Goal: Task Accomplishment & Management: Manage account settings

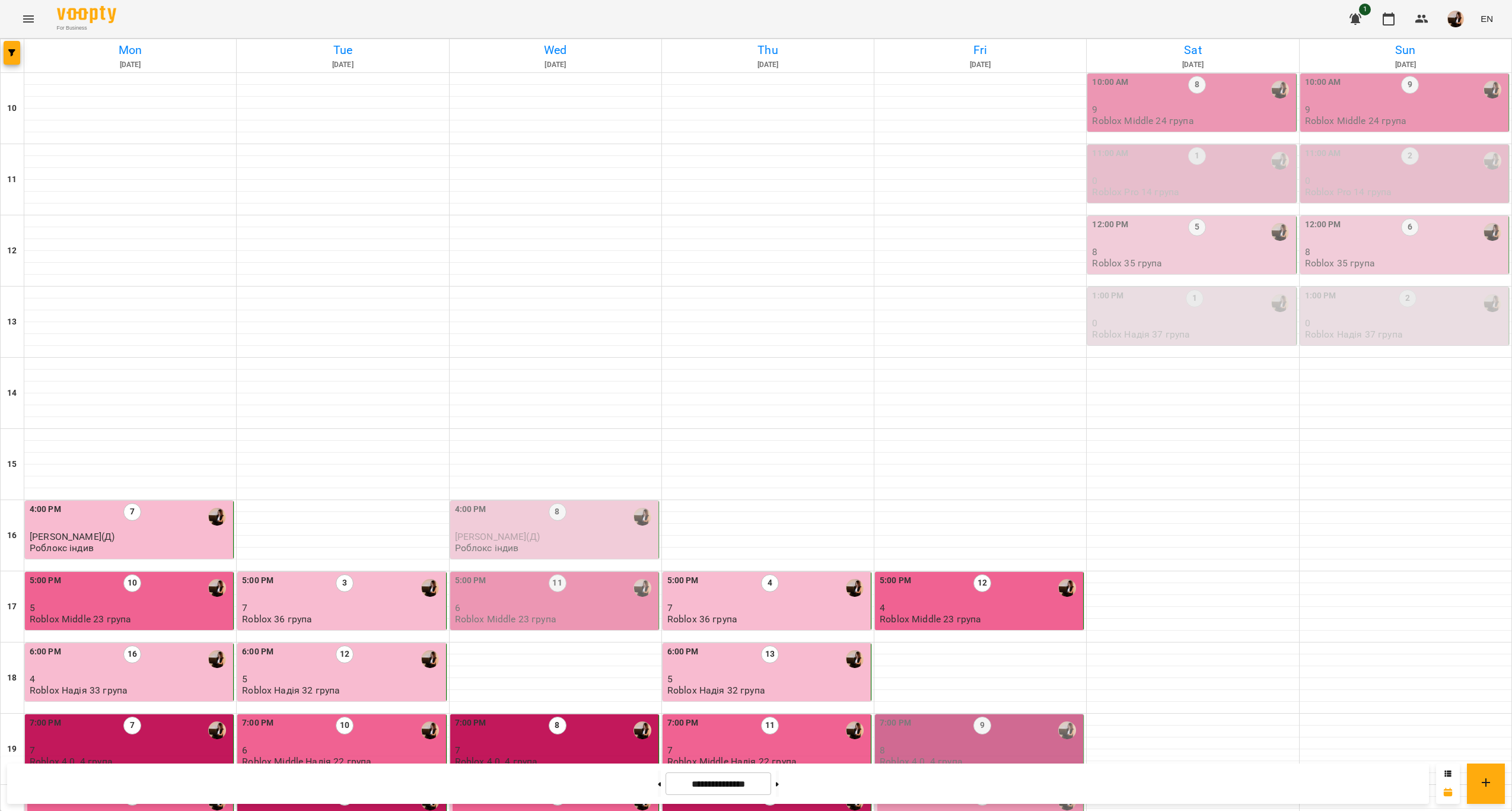
scroll to position [241, 0]
click at [960, 745] on p "8" at bounding box center [980, 750] width 201 height 10
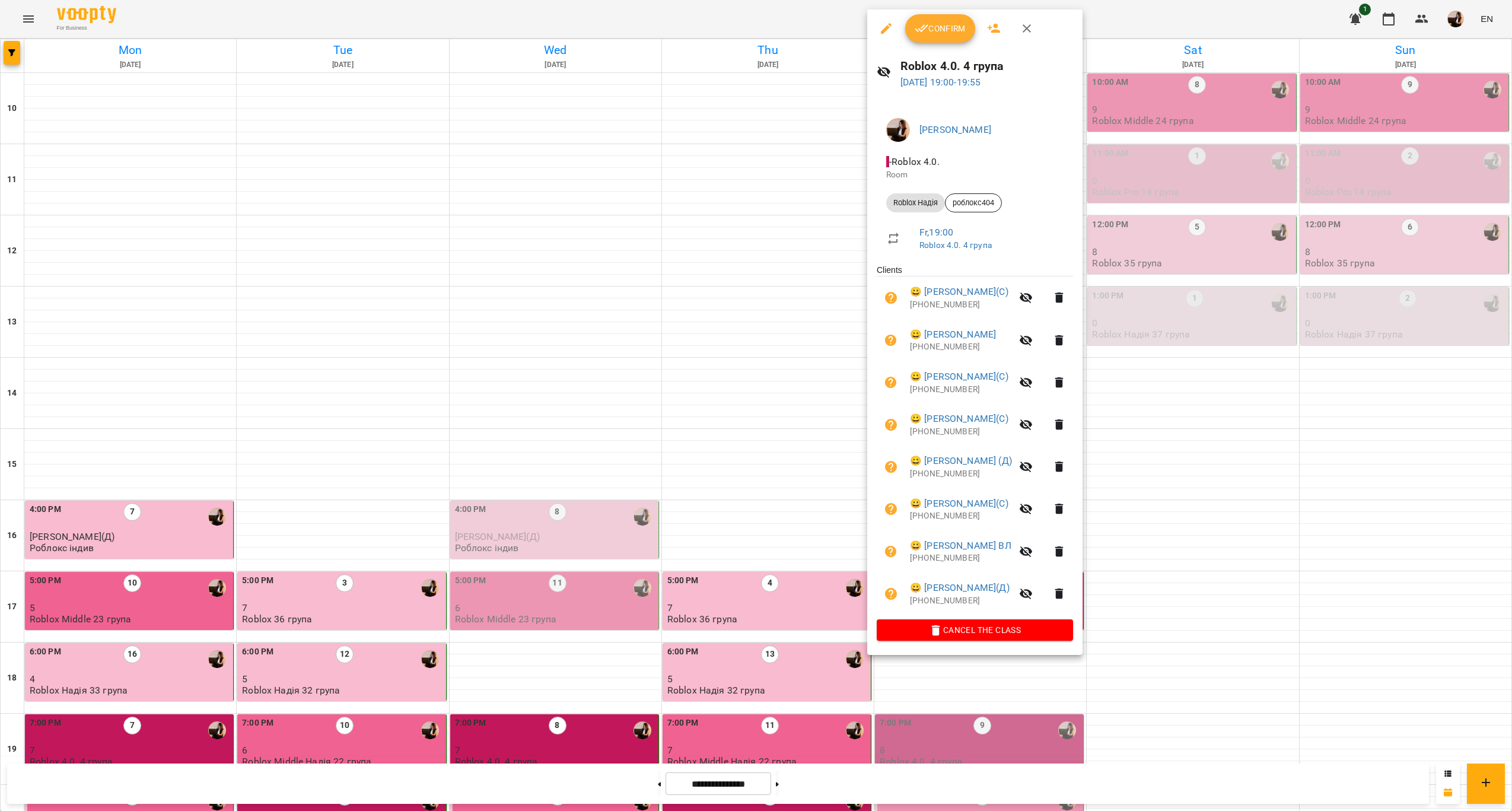
click at [959, 30] on span "Confirm" at bounding box center [940, 28] width 51 height 14
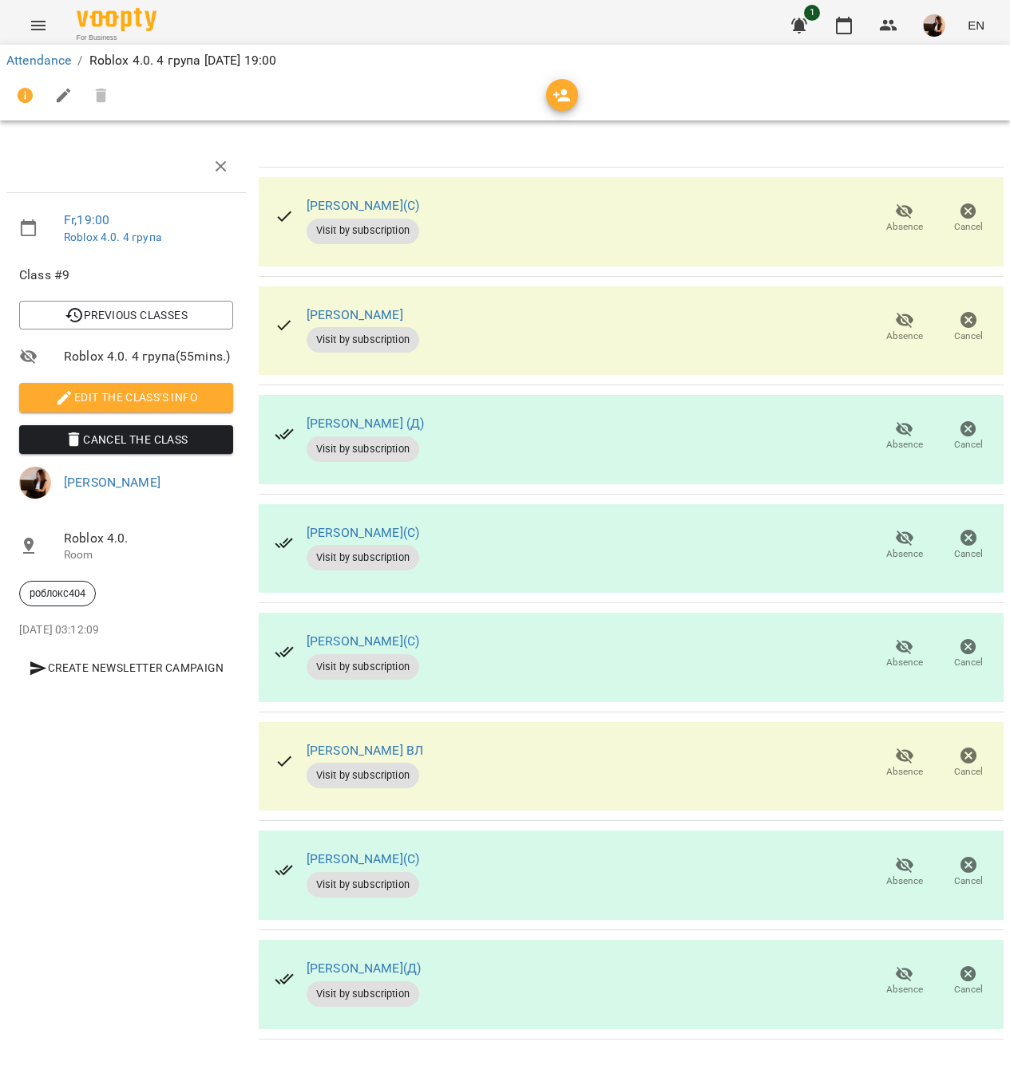
click at [597, 196] on div "[PERSON_NAME](С) Visit by subscription Absence Cancel" at bounding box center [631, 221] width 745 height 89
drag, startPoint x: 611, startPoint y: 306, endPoint x: 640, endPoint y: 306, distance: 28.7
click at [612, 306] on div "[PERSON_NAME] ВЛ Visit by subscription Absence Cancel" at bounding box center [631, 331] width 745 height 89
click at [904, 322] on icon "button" at bounding box center [905, 320] width 18 height 15
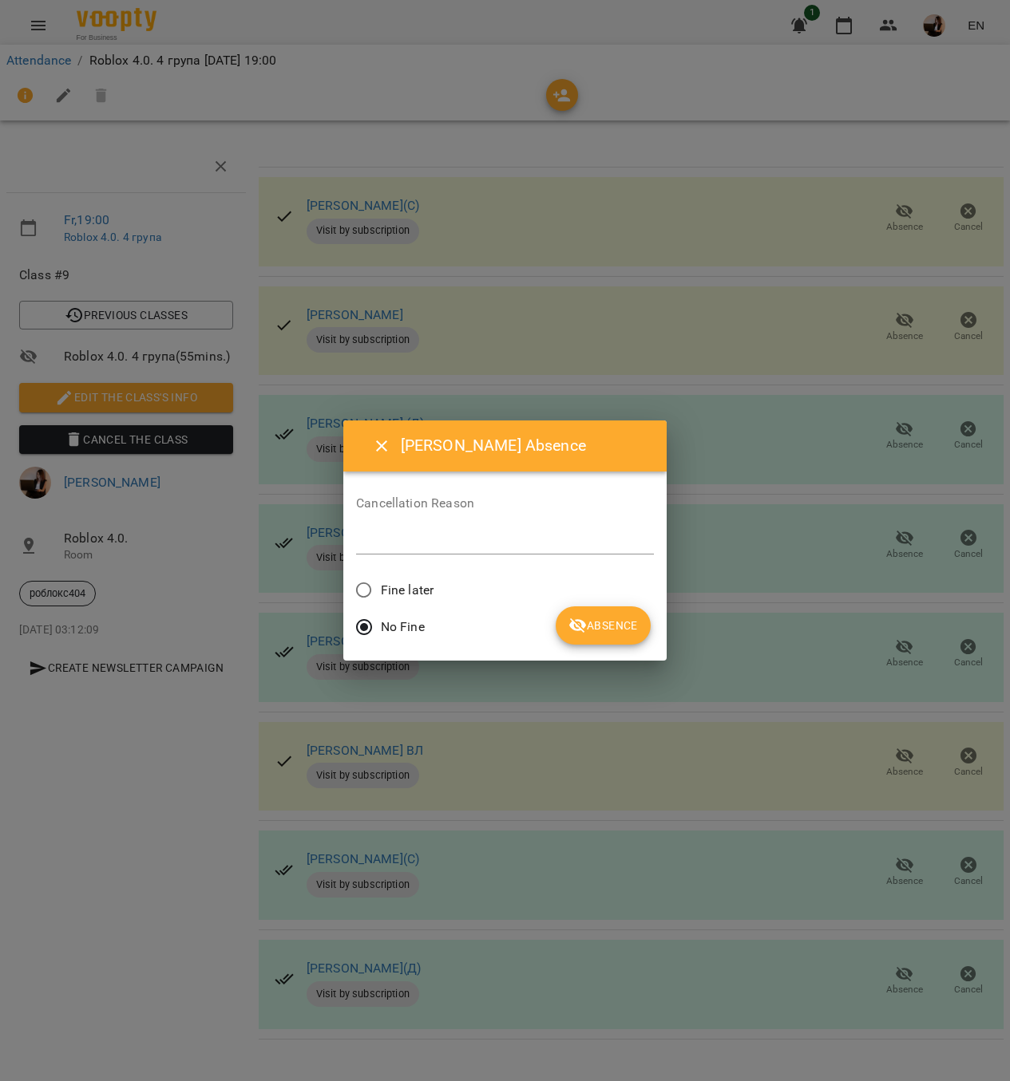
click at [433, 583] on div "Fine later" at bounding box center [505, 593] width 298 height 38
click at [394, 581] on span "Fine later" at bounding box center [407, 590] width 53 height 19
click at [542, 619] on div "No Fine" at bounding box center [505, 630] width 298 height 38
click at [582, 623] on icon "submit" at bounding box center [577, 625] width 19 height 19
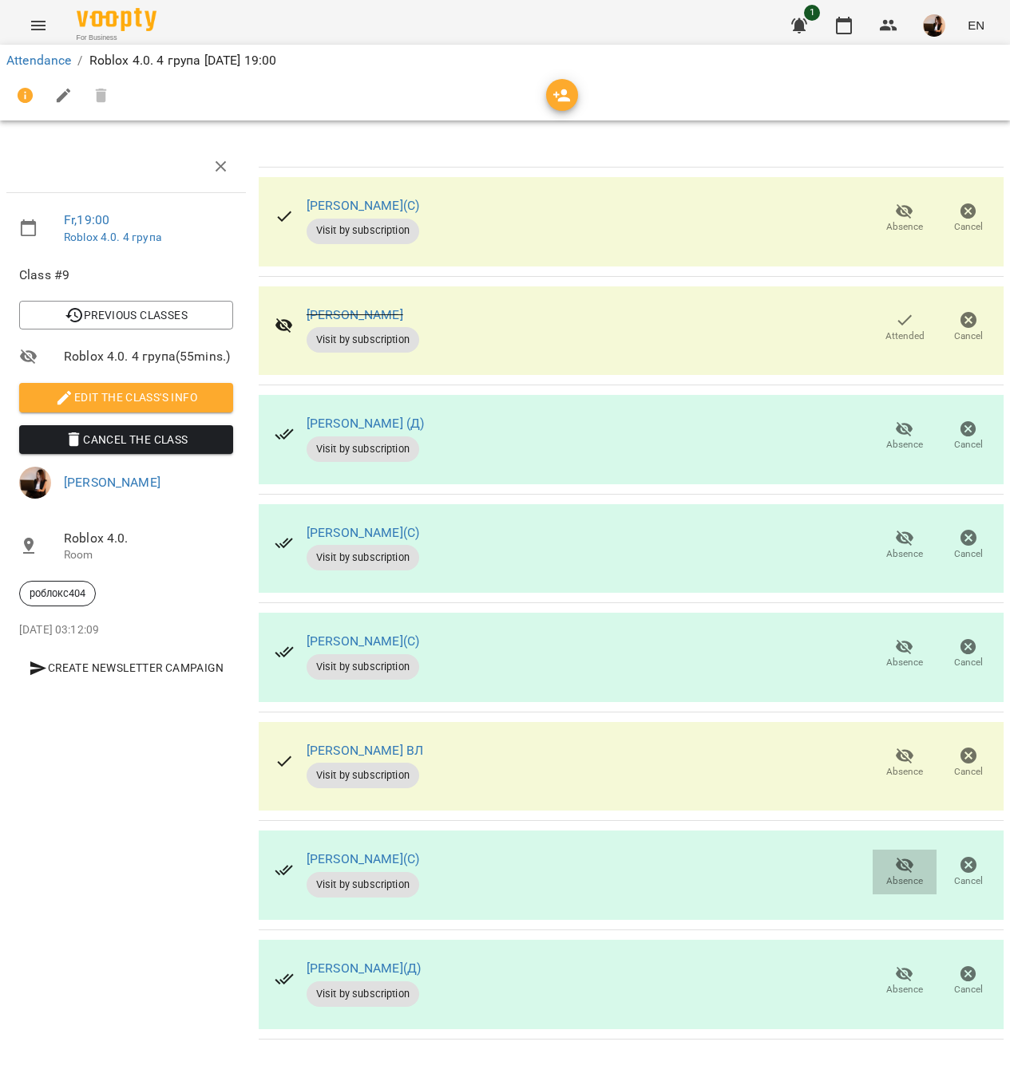
click at [911, 870] on icon "button" at bounding box center [904, 865] width 19 height 19
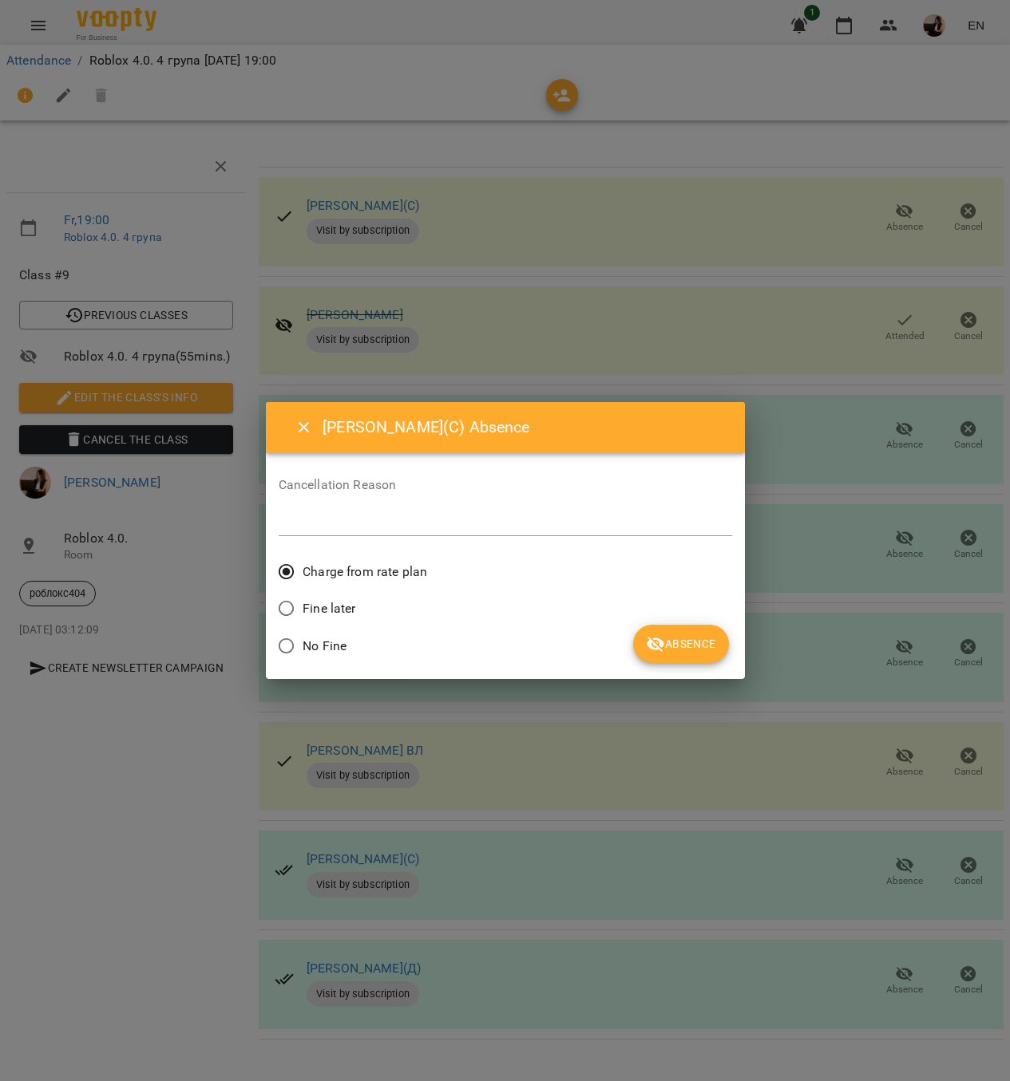
click at [653, 645] on icon "submit" at bounding box center [655, 644] width 19 height 19
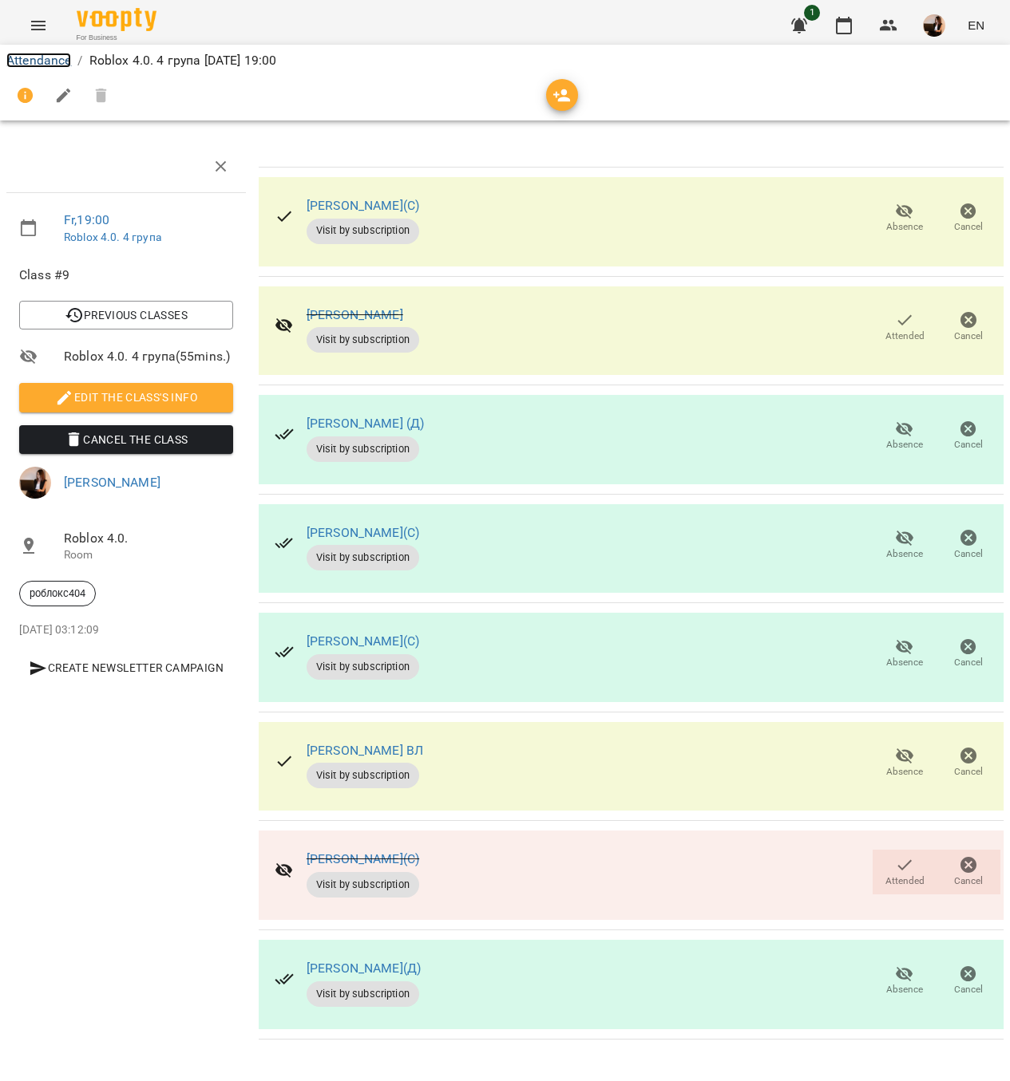
click at [47, 58] on link "Attendance" at bounding box center [38, 60] width 65 height 15
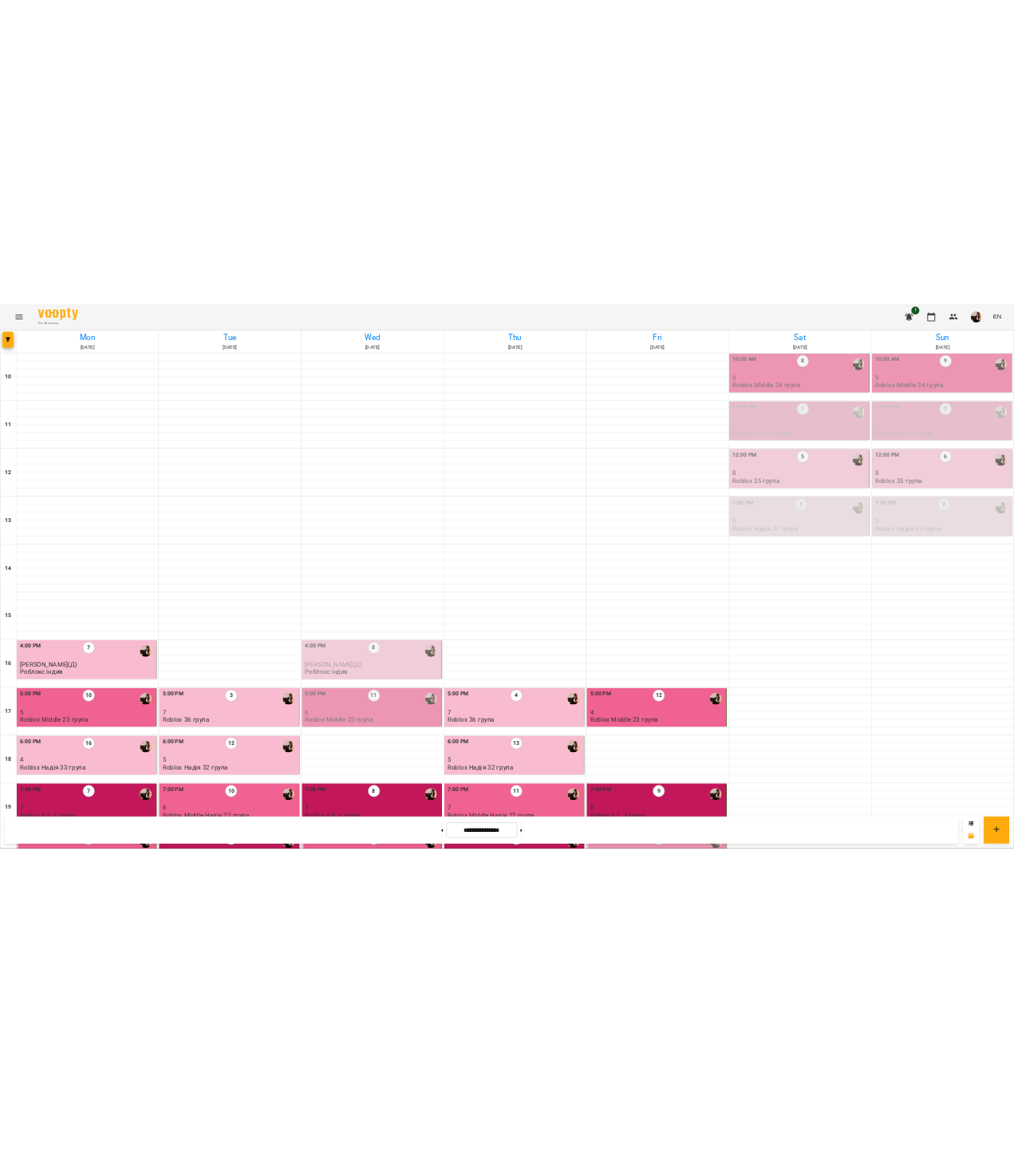
scroll to position [324, 0]
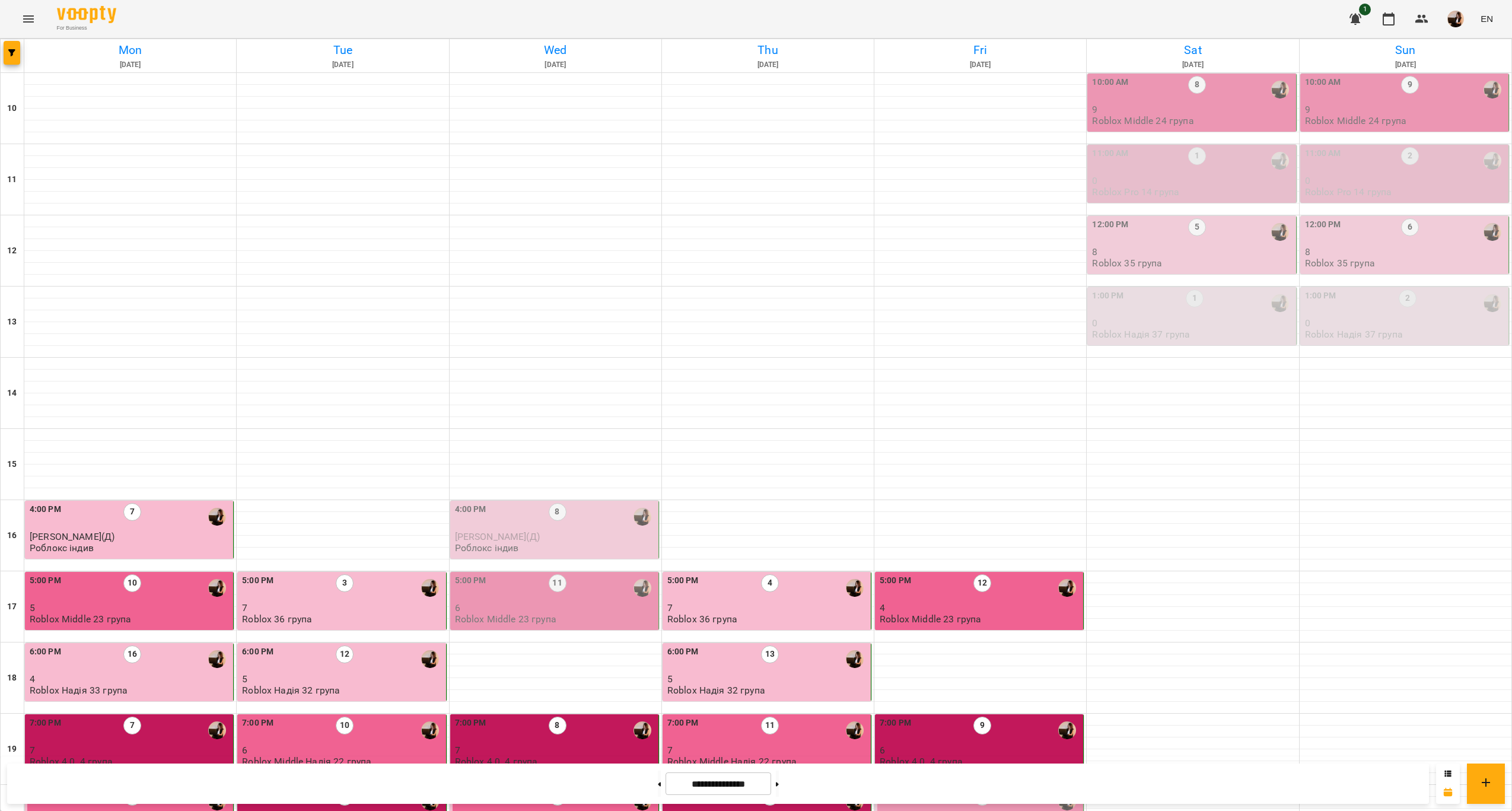
click at [998, 810] on p "9" at bounding box center [980, 821] width 201 height 10
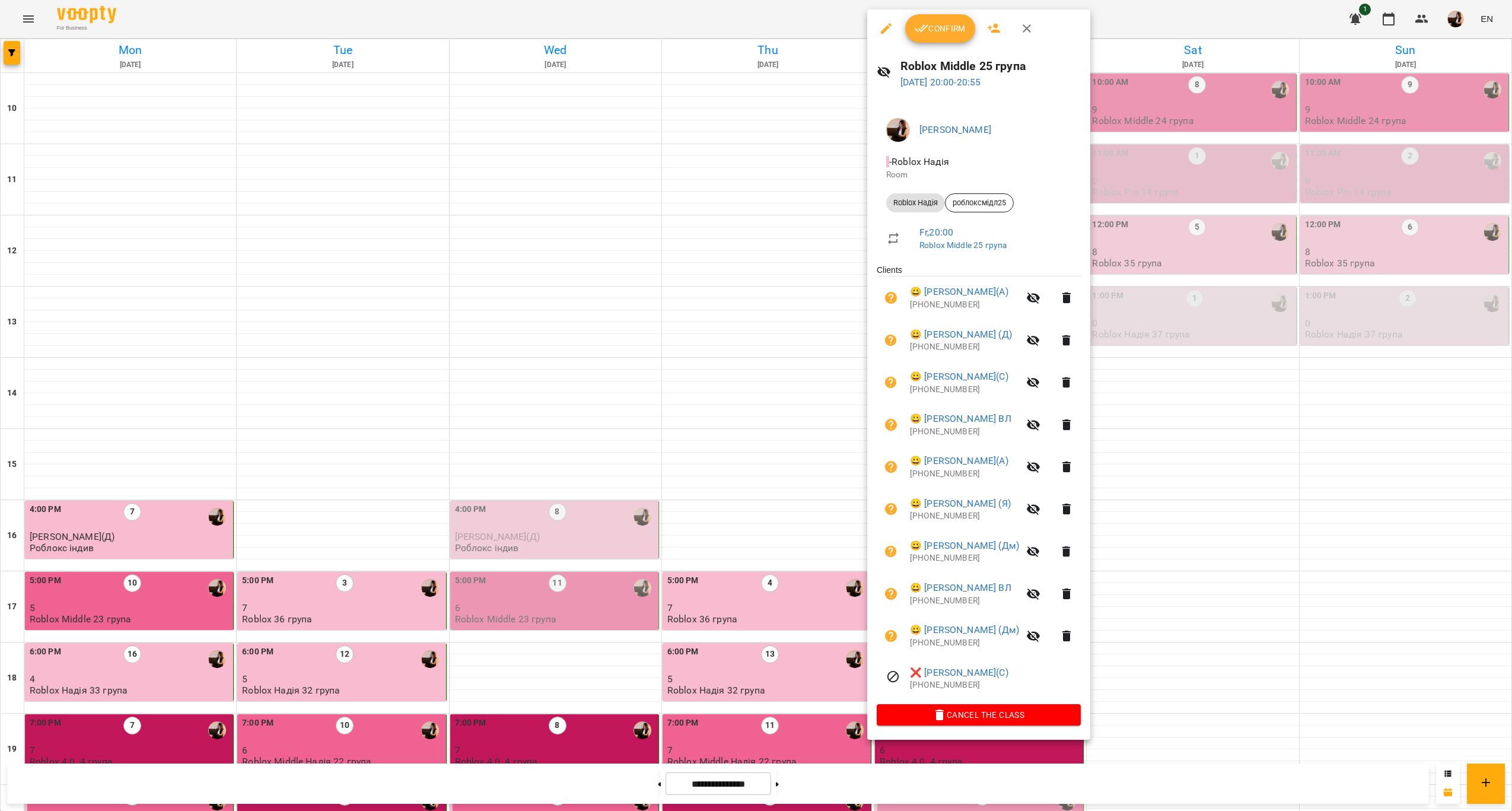
click at [938, 19] on button "Confirm" at bounding box center [940, 28] width 70 height 28
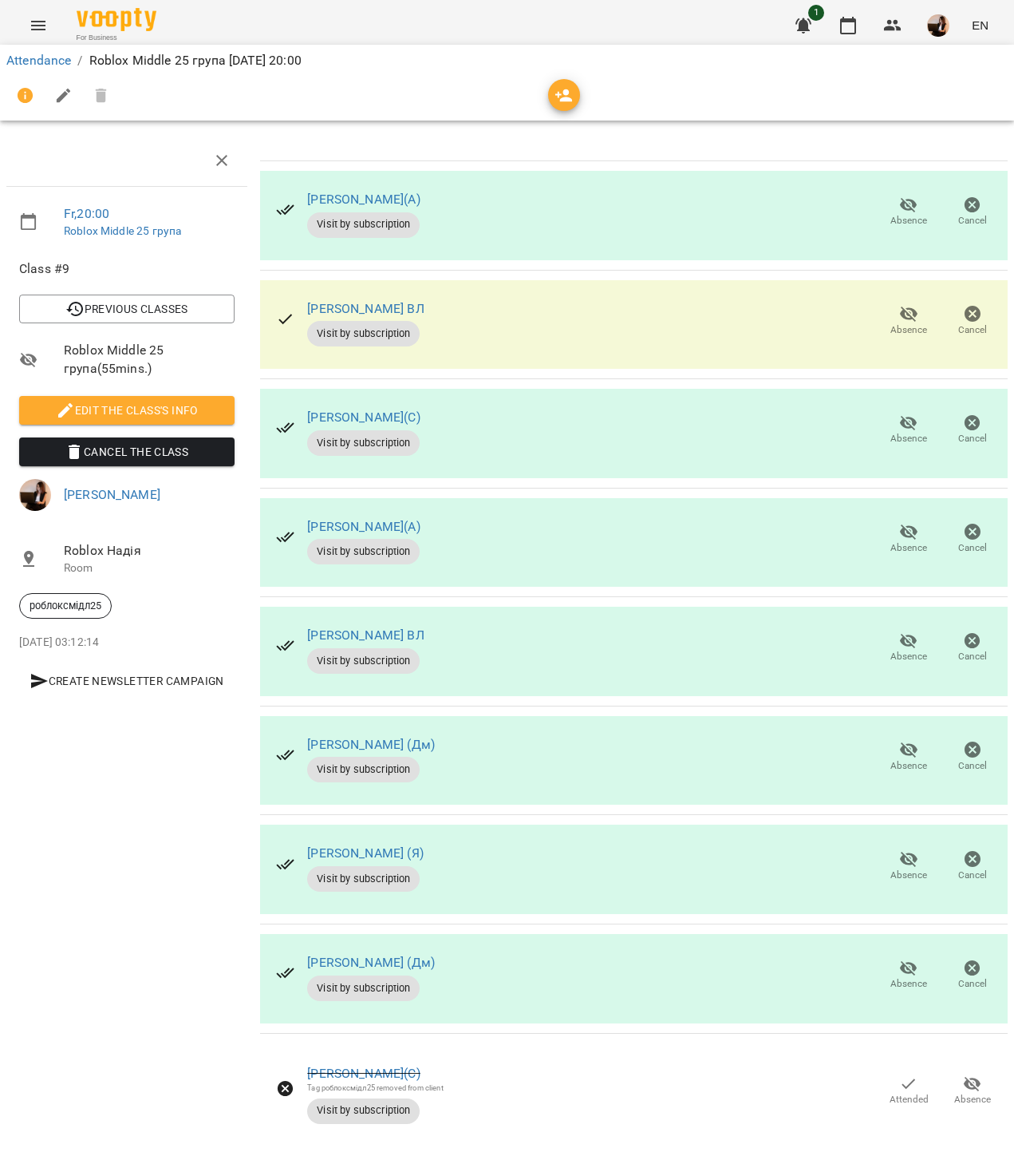
scroll to position [151, 0]
click at [887, 631] on span "Absence" at bounding box center [909, 647] width 45 height 32
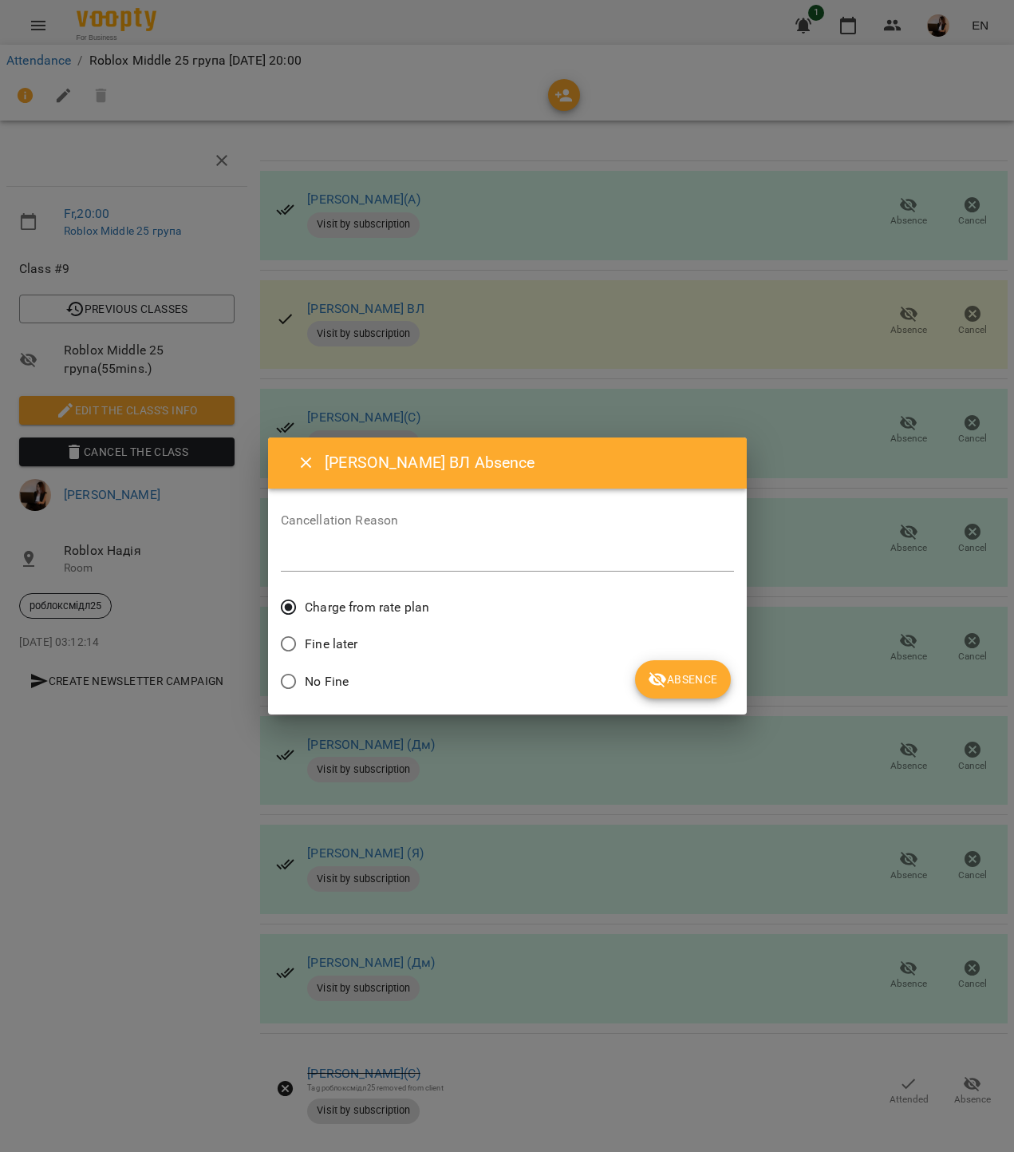
click at [694, 676] on span "Absence" at bounding box center [682, 679] width 69 height 19
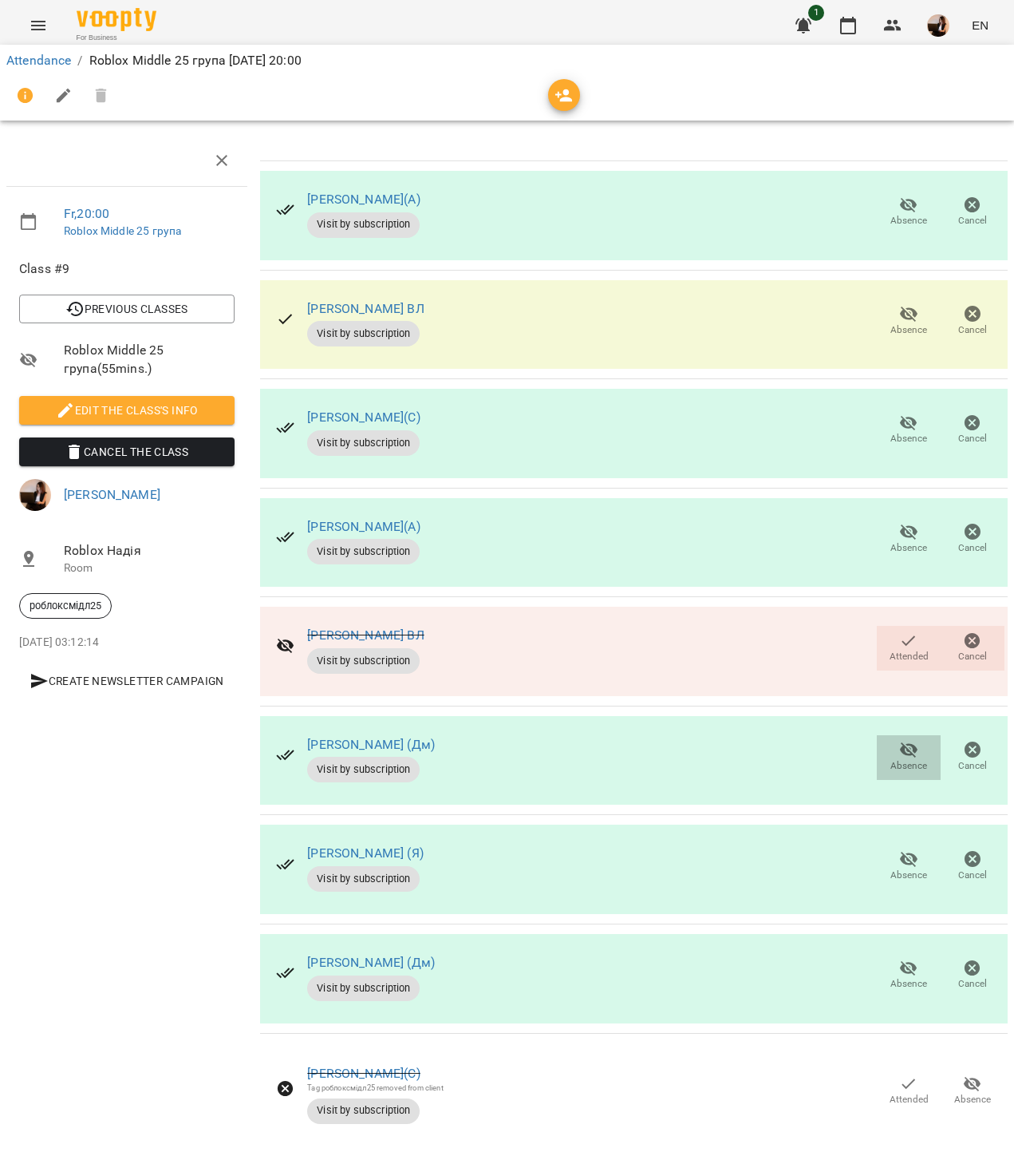
click at [900, 740] on icon "button" at bounding box center [909, 749] width 19 height 19
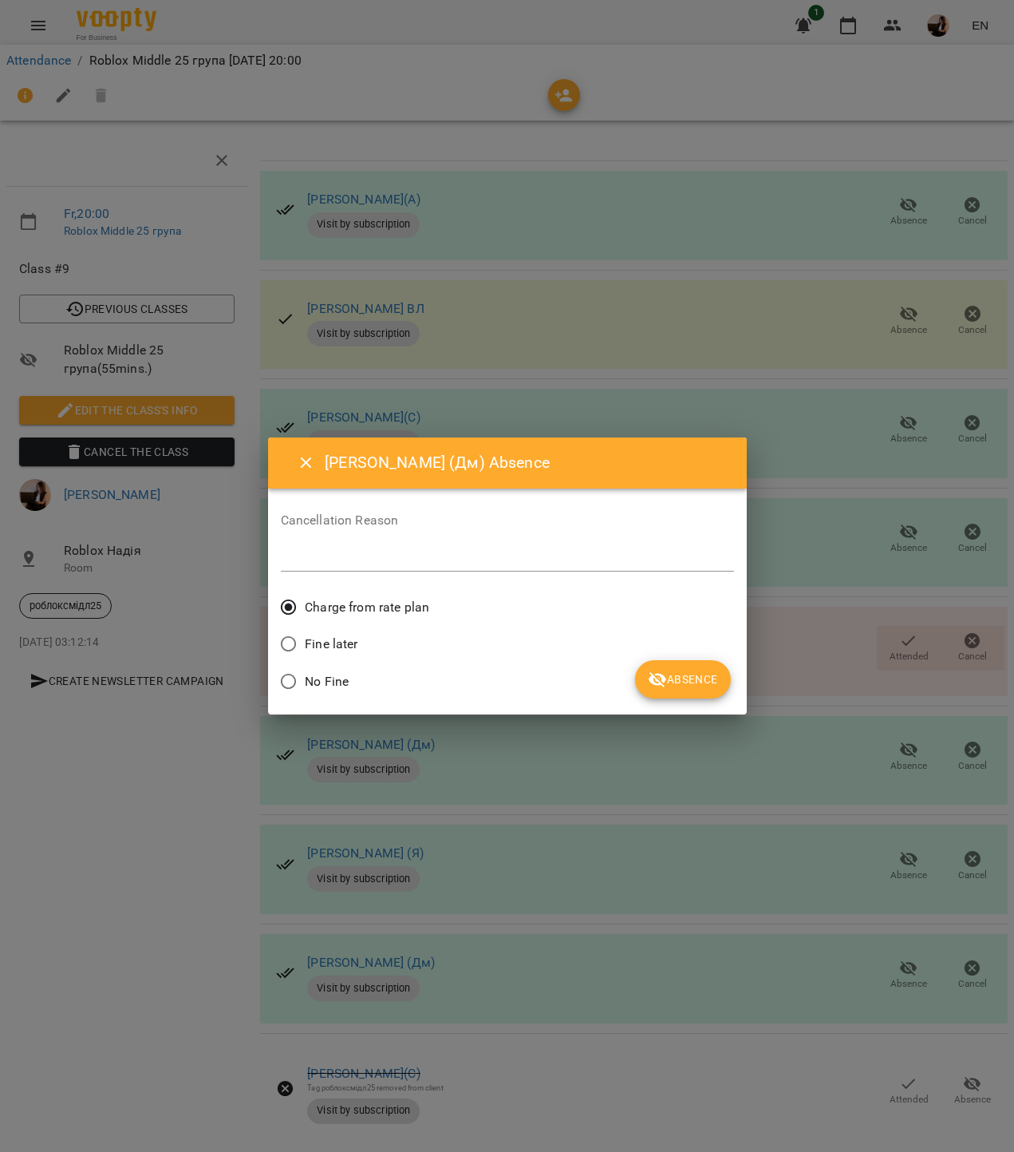
click at [643, 692] on button "Absence" at bounding box center [682, 679] width 95 height 38
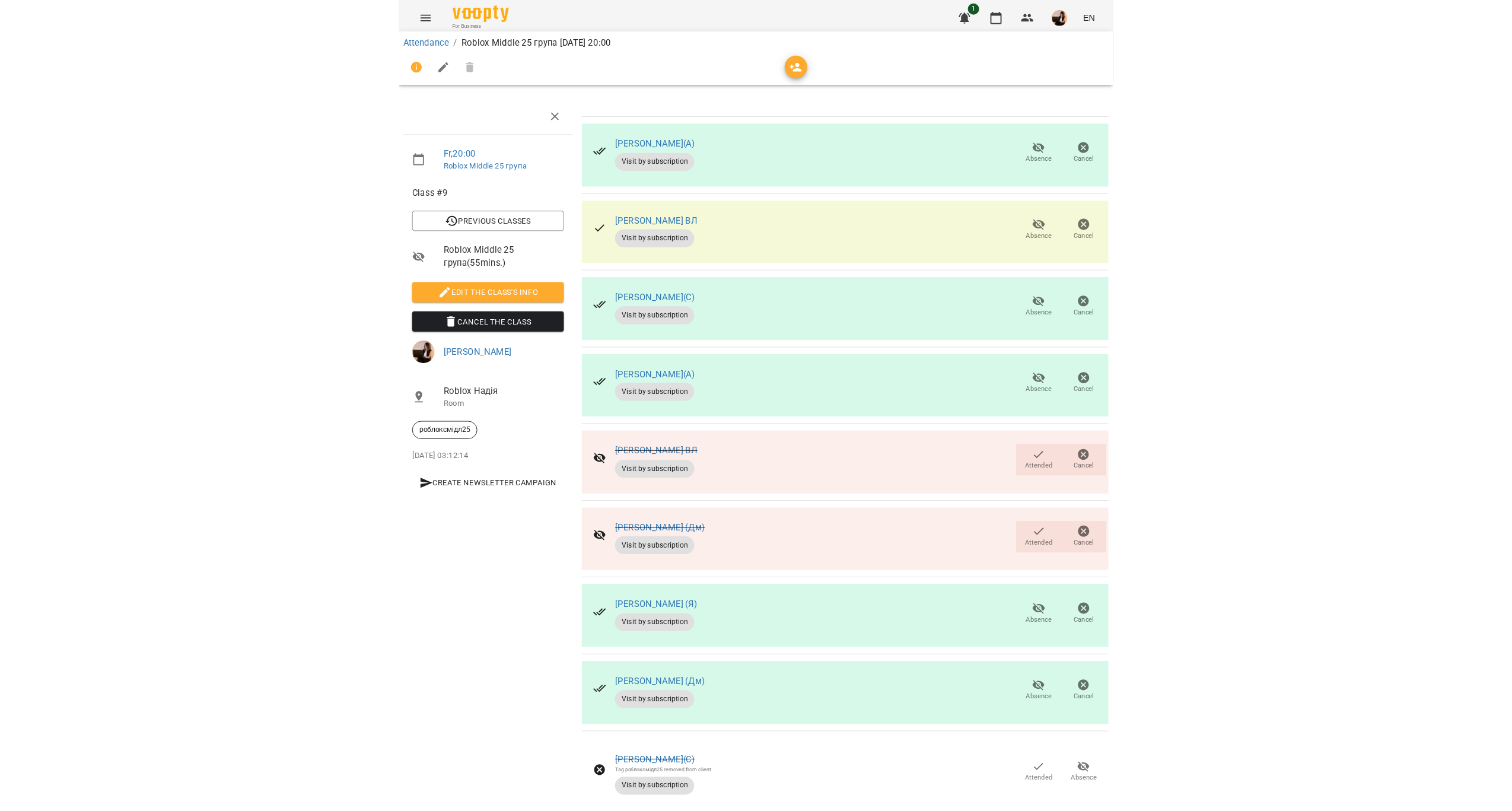
scroll to position [0, 0]
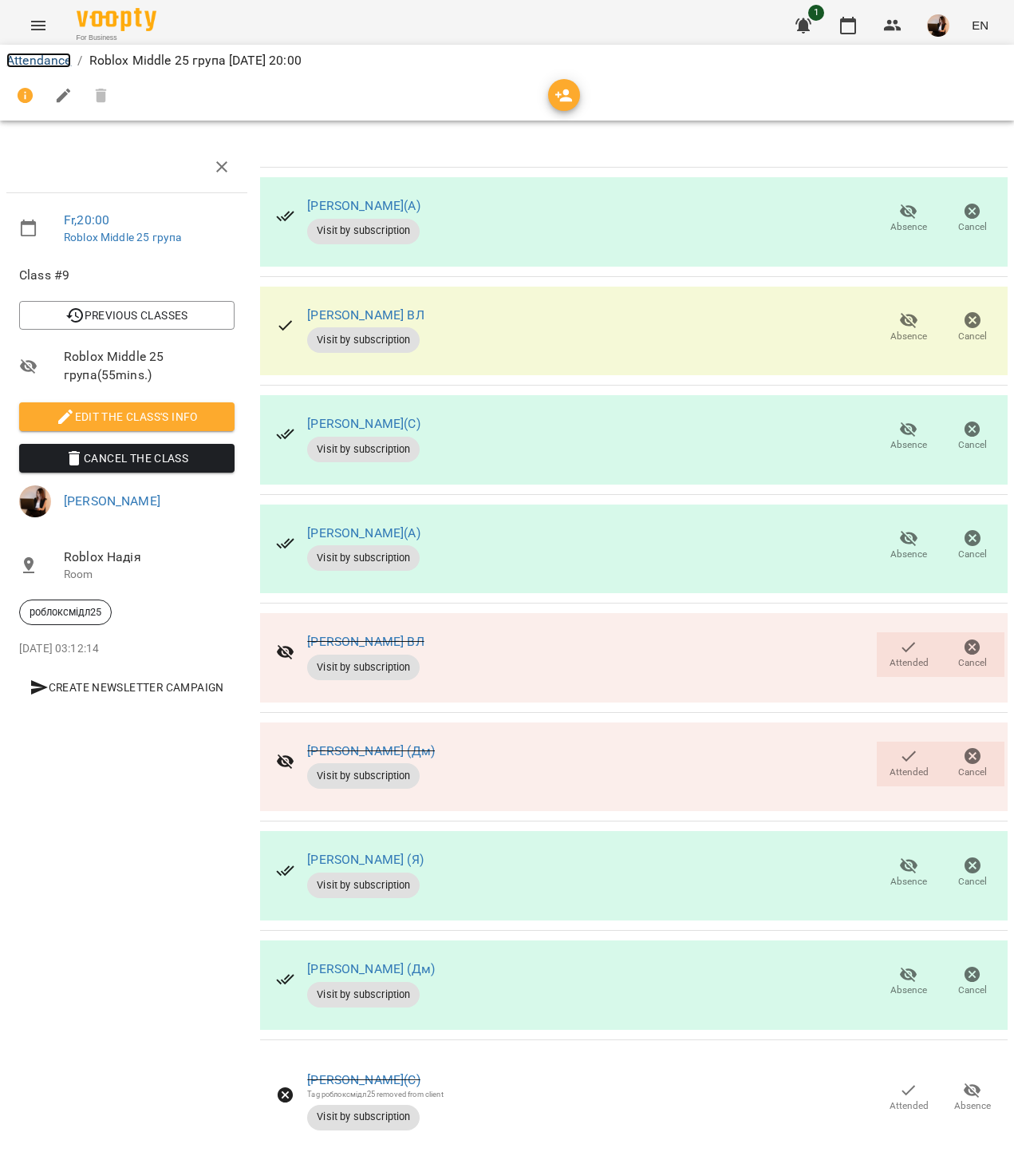
click at [65, 54] on link "Attendance" at bounding box center [38, 60] width 65 height 15
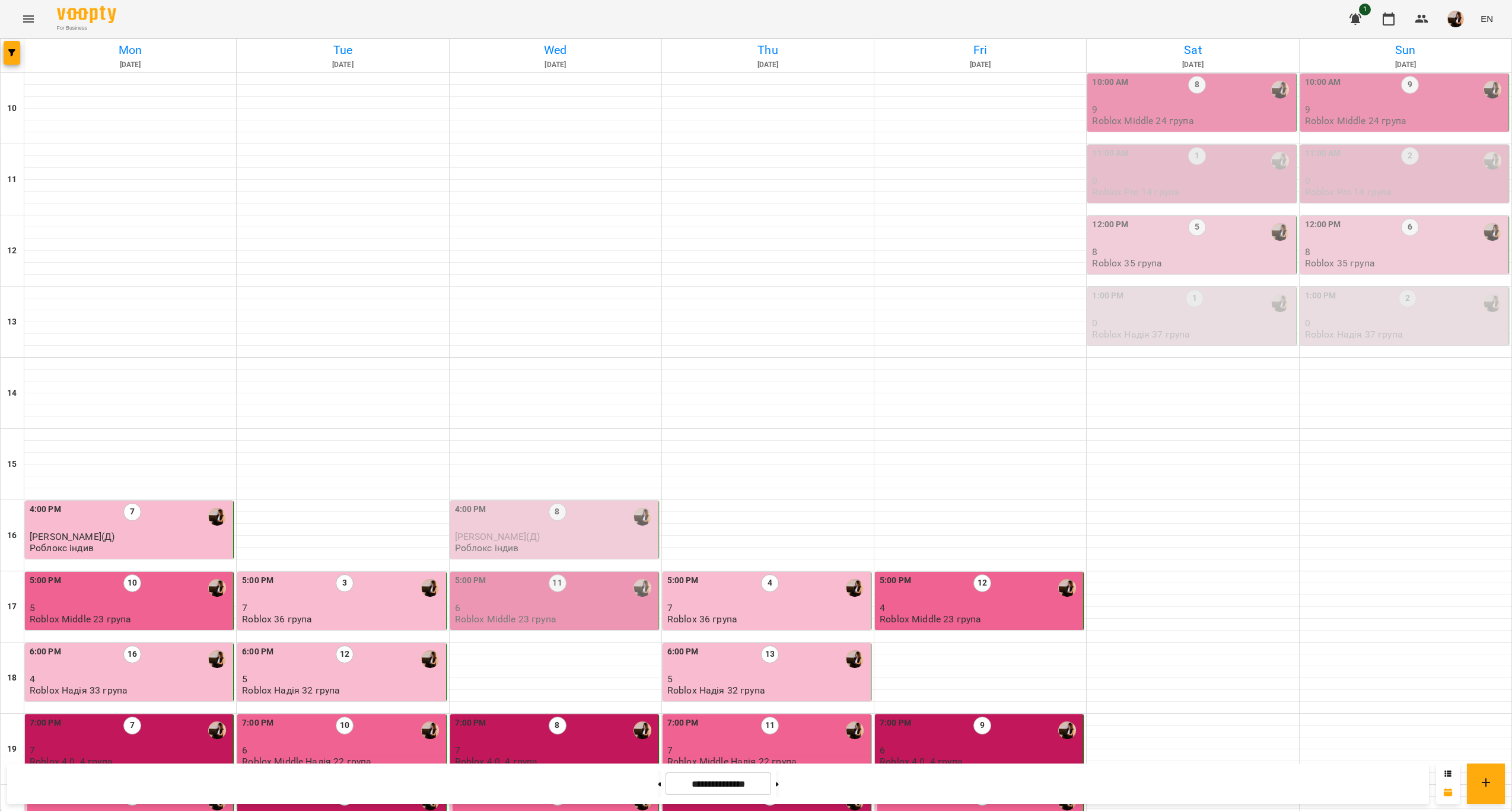
scroll to position [241, 0]
